Goal: Task Accomplishment & Management: Manage account settings

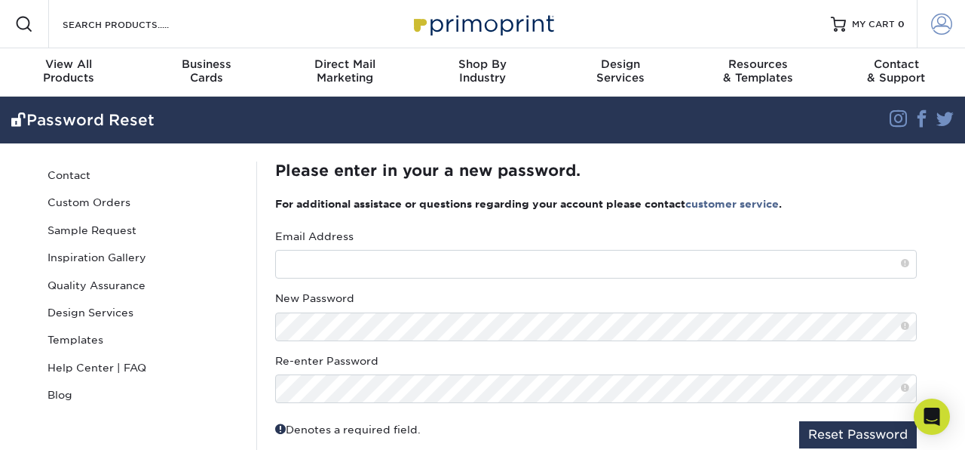
click at [946, 28] on span at bounding box center [942, 24] width 21 height 21
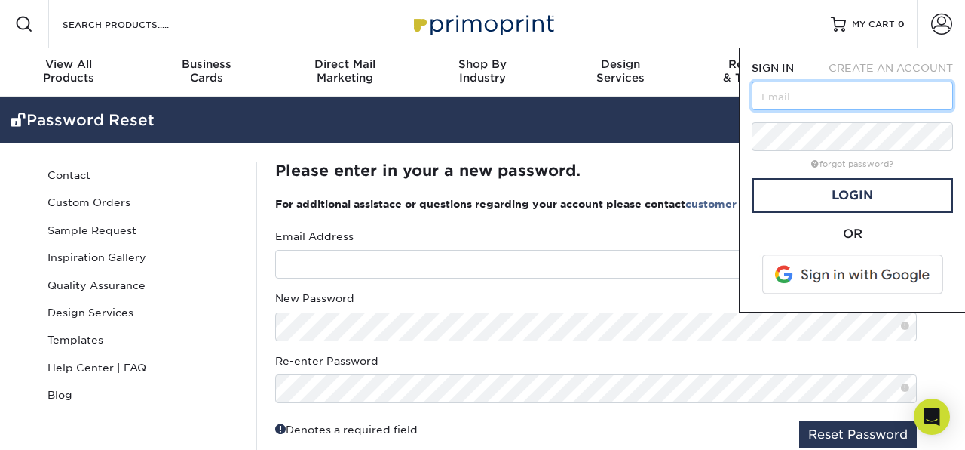
click at [816, 97] on input "text" at bounding box center [852, 95] width 201 height 29
type input "[EMAIL_ADDRESS][DOMAIN_NAME]"
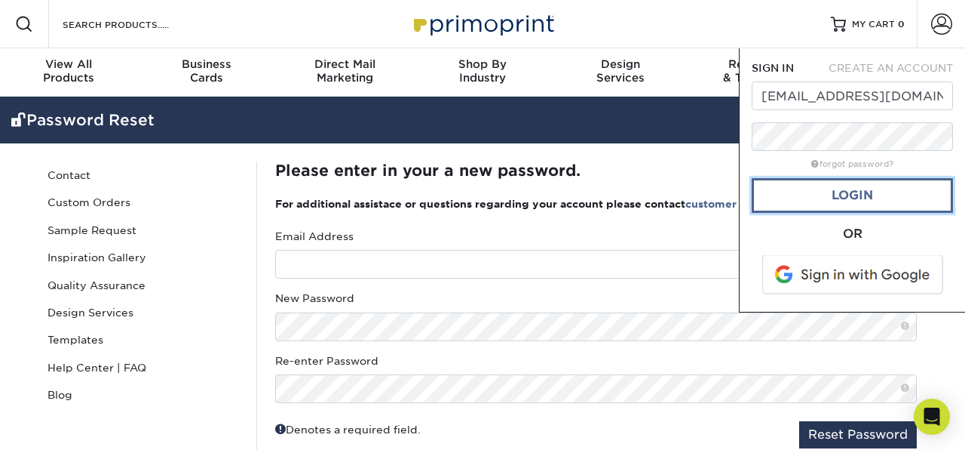
click at [850, 198] on link "Login" at bounding box center [852, 195] width 201 height 35
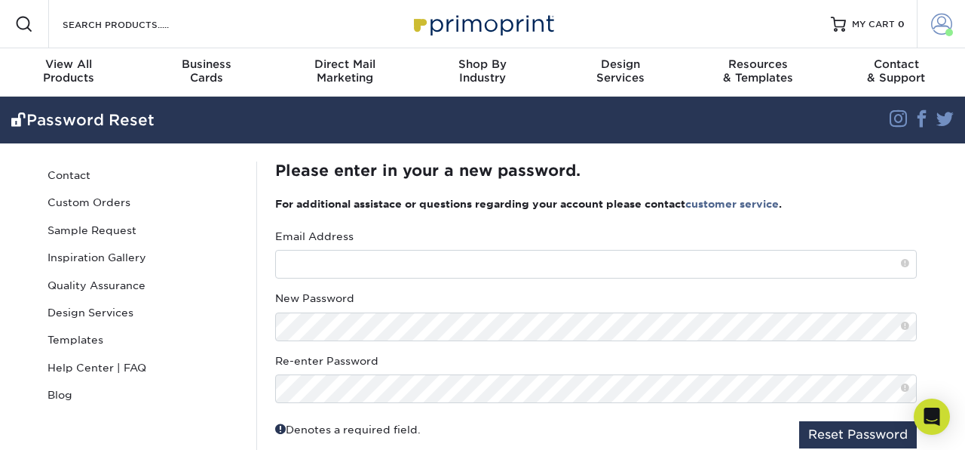
click at [942, 22] on span at bounding box center [942, 24] width 21 height 21
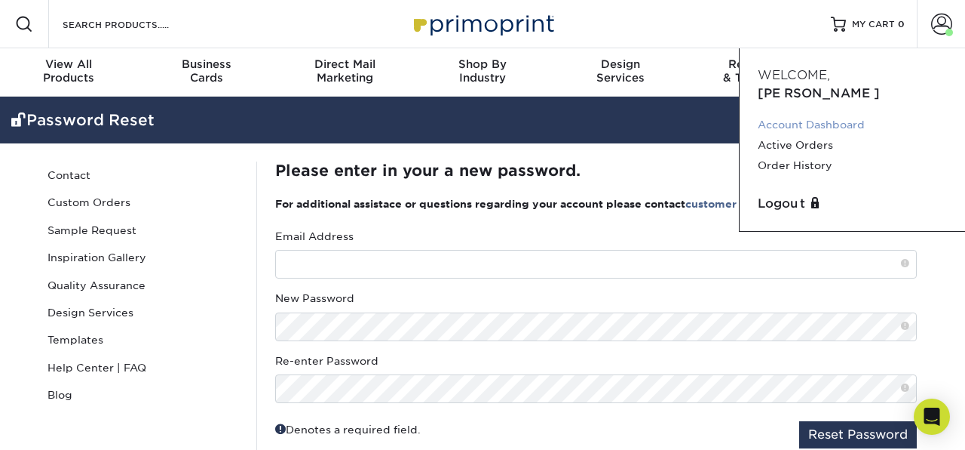
click at [803, 115] on link "Account Dashboard" at bounding box center [852, 125] width 189 height 20
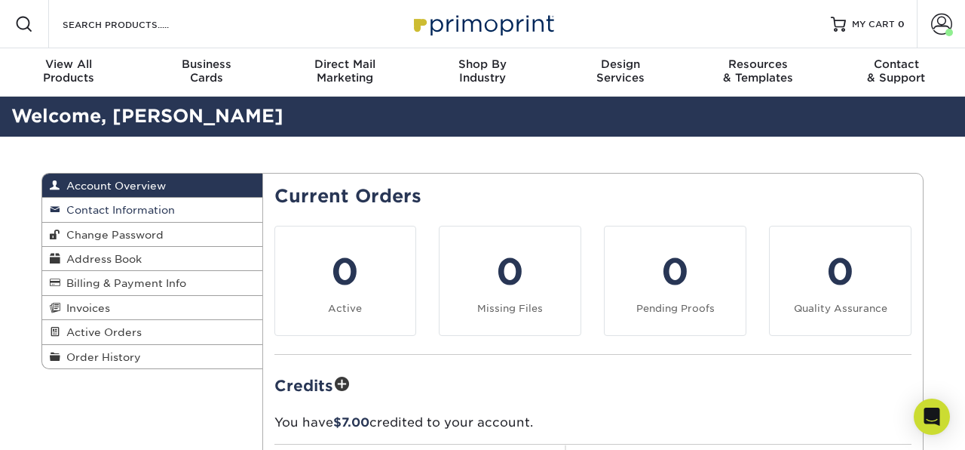
click at [140, 205] on span "Contact Information" at bounding box center [117, 210] width 115 height 12
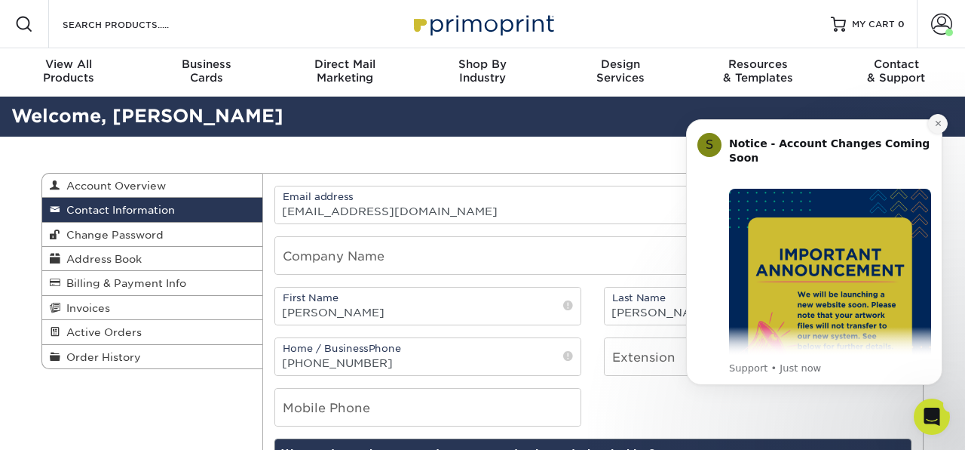
click at [938, 123] on icon "Dismiss notification" at bounding box center [937, 123] width 5 height 5
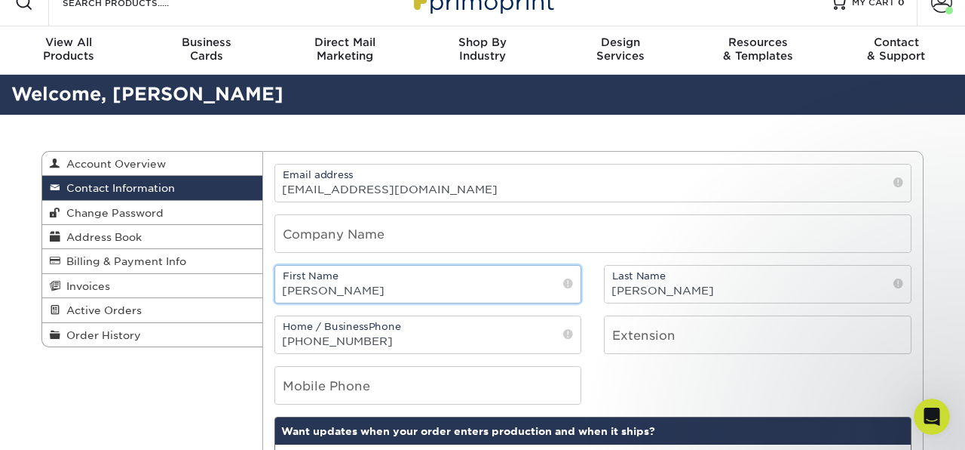
drag, startPoint x: 343, startPoint y: 292, endPoint x: 264, endPoint y: 290, distance: 79.2
click at [264, 290] on div "First Name Stephanie" at bounding box center [428, 284] width 330 height 38
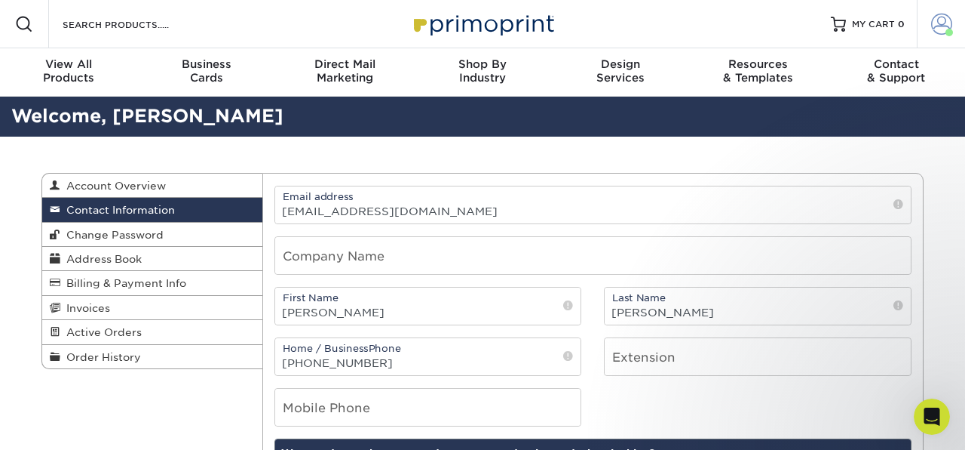
click at [944, 26] on span at bounding box center [942, 24] width 21 height 21
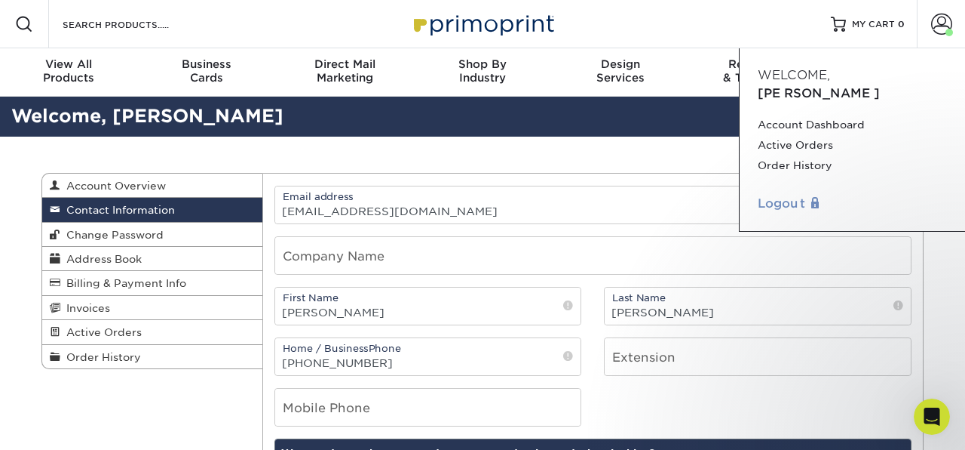
click at [775, 195] on link "Logout" at bounding box center [852, 204] width 189 height 18
